Goal: Information Seeking & Learning: Learn about a topic

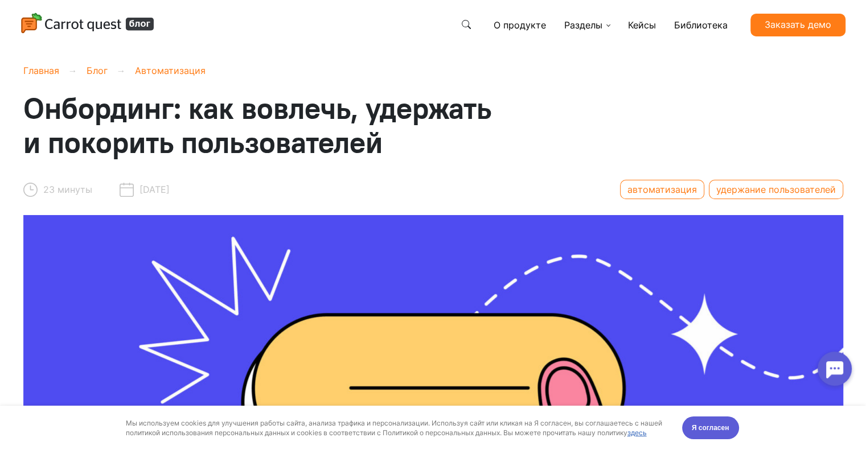
scroll to position [57, 0]
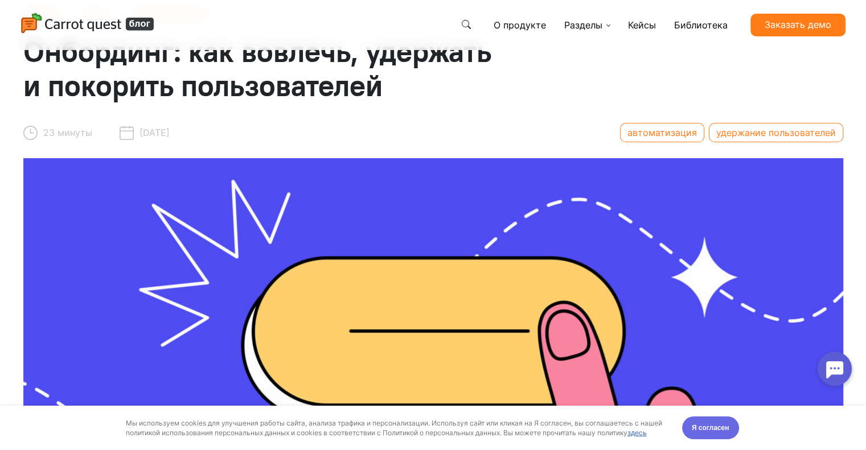
drag, startPoint x: 710, startPoint y: 425, endPoint x: 708, endPoint y: 808, distance: 383.2
click at [710, 425] on span "Я согласен" at bounding box center [711, 428] width 38 height 11
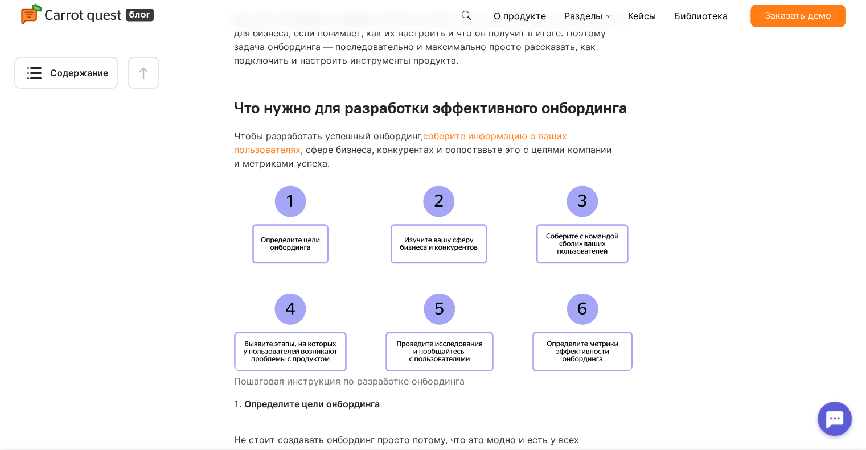
scroll to position [2506, 0]
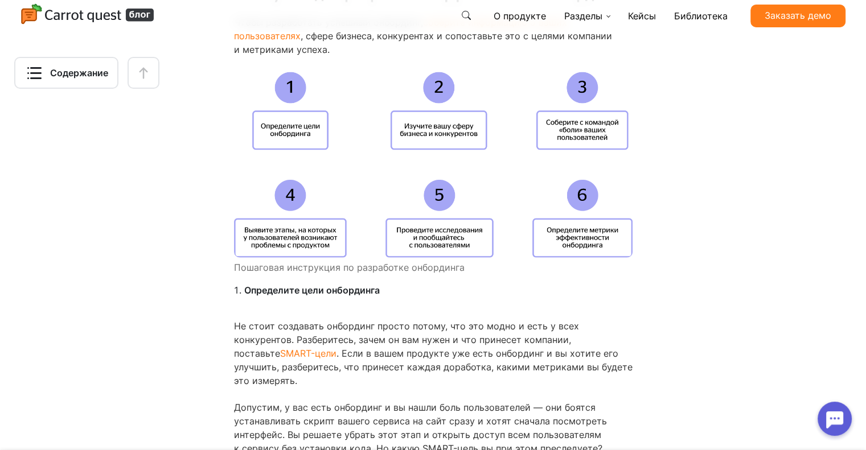
click at [531, 182] on img at bounding box center [433, 165] width 399 height 186
click at [594, 152] on img at bounding box center [433, 165] width 399 height 186
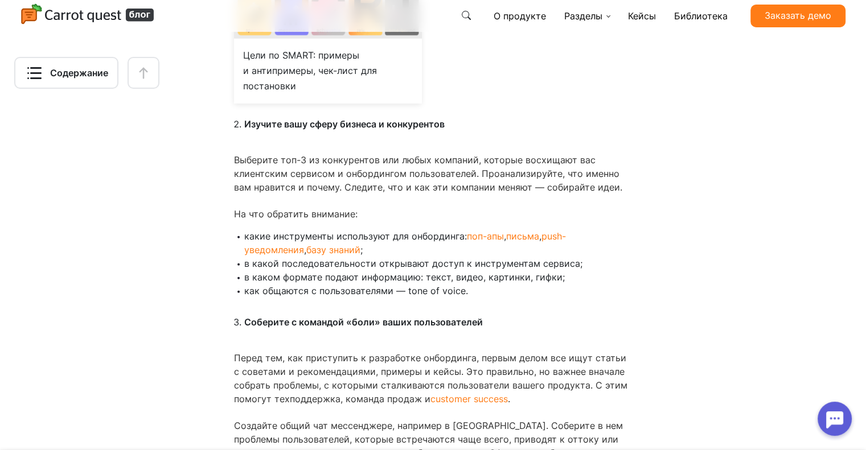
scroll to position [3246, 0]
